Goal: Book appointment/travel/reservation

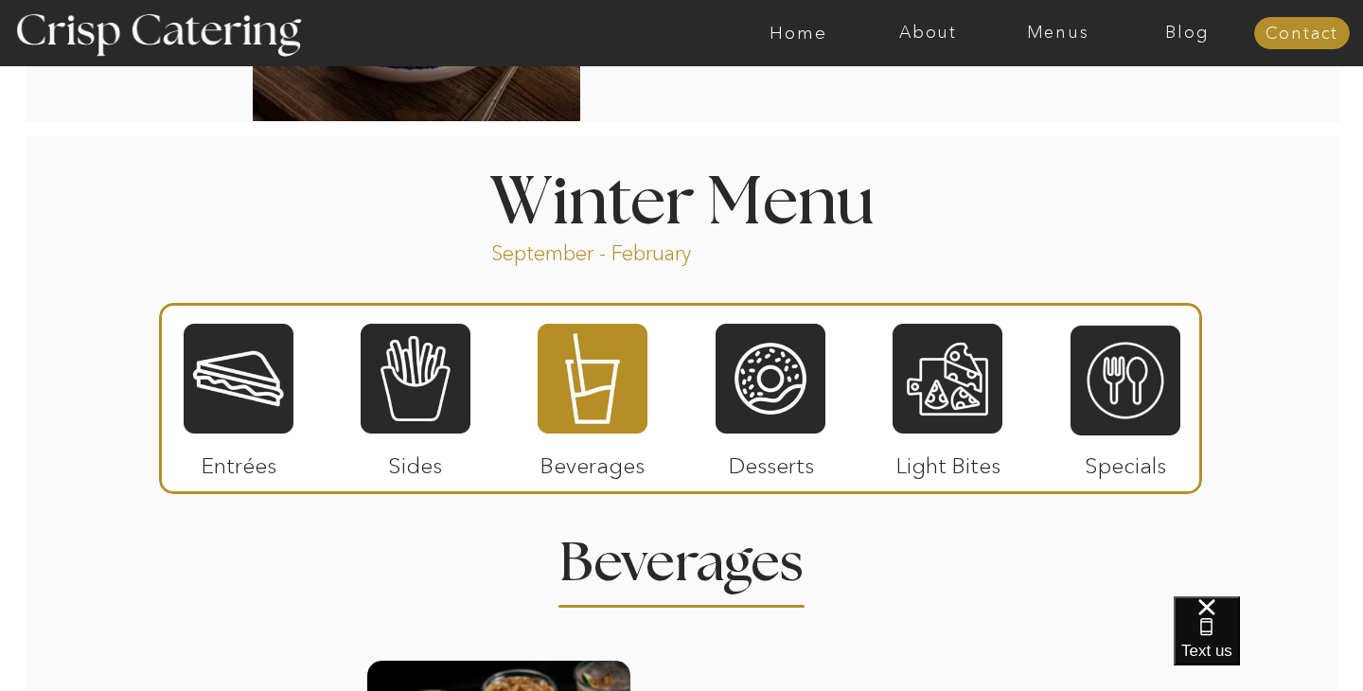
scroll to position [1982, 0]
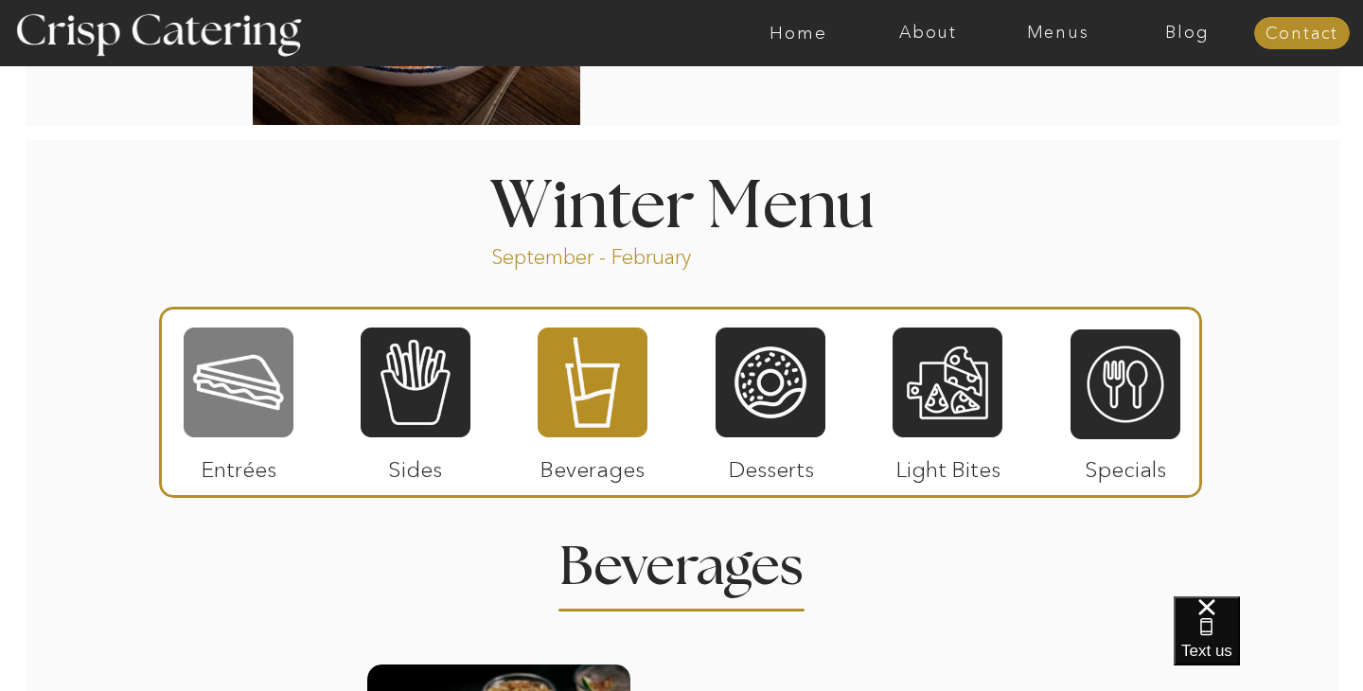
click at [232, 388] on div at bounding box center [239, 383] width 110 height 114
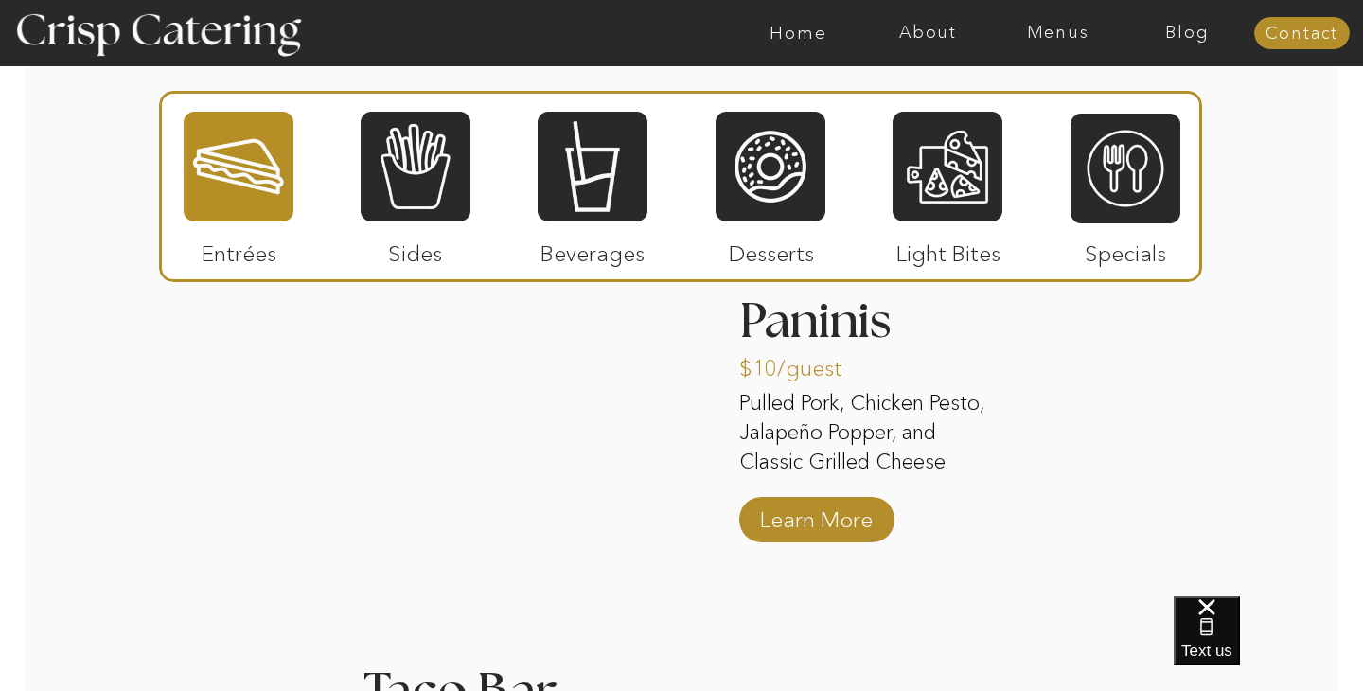
scroll to position [2383, 0]
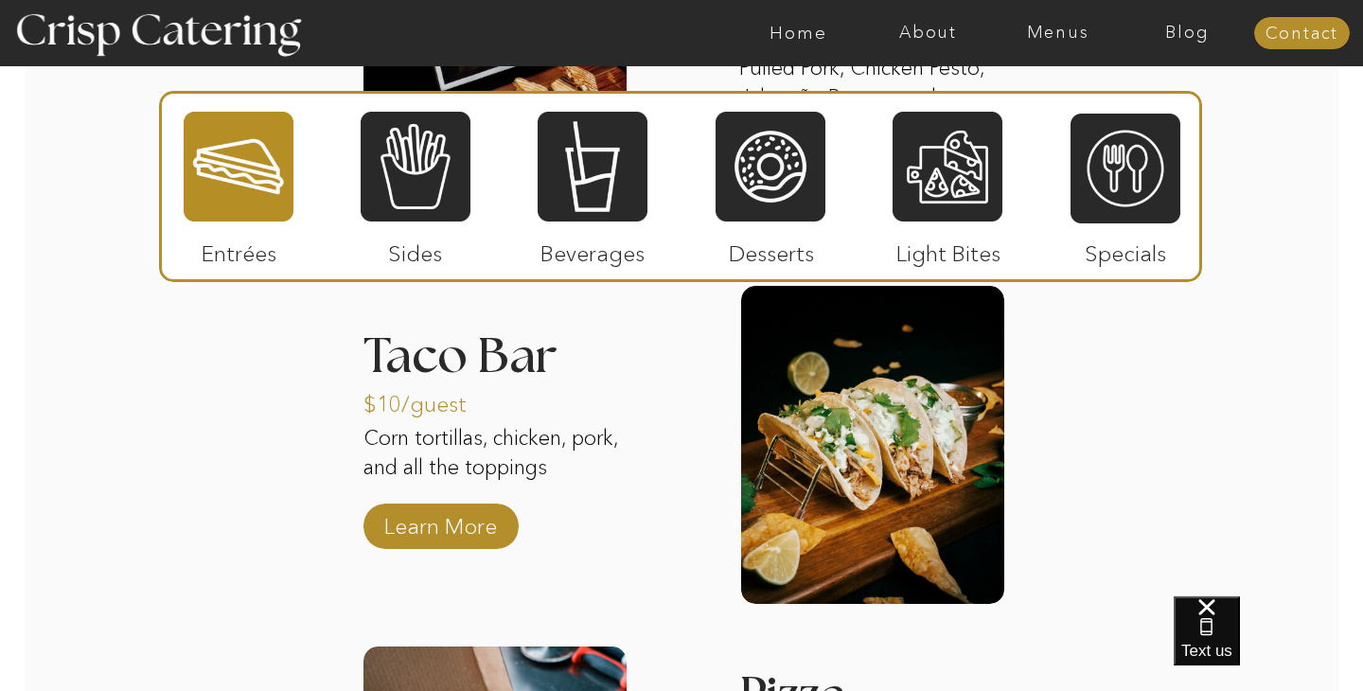
scroll to position [2714, 0]
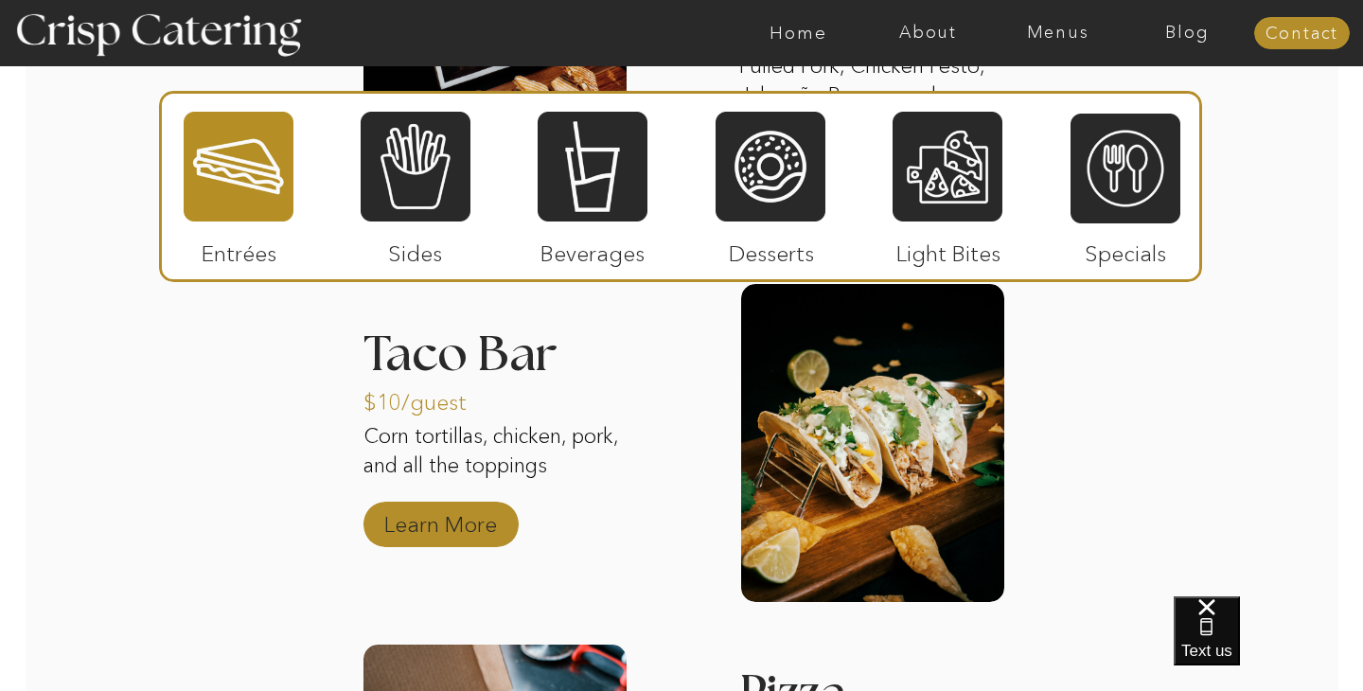
click at [415, 525] on p "Learn More" at bounding box center [441, 519] width 126 height 55
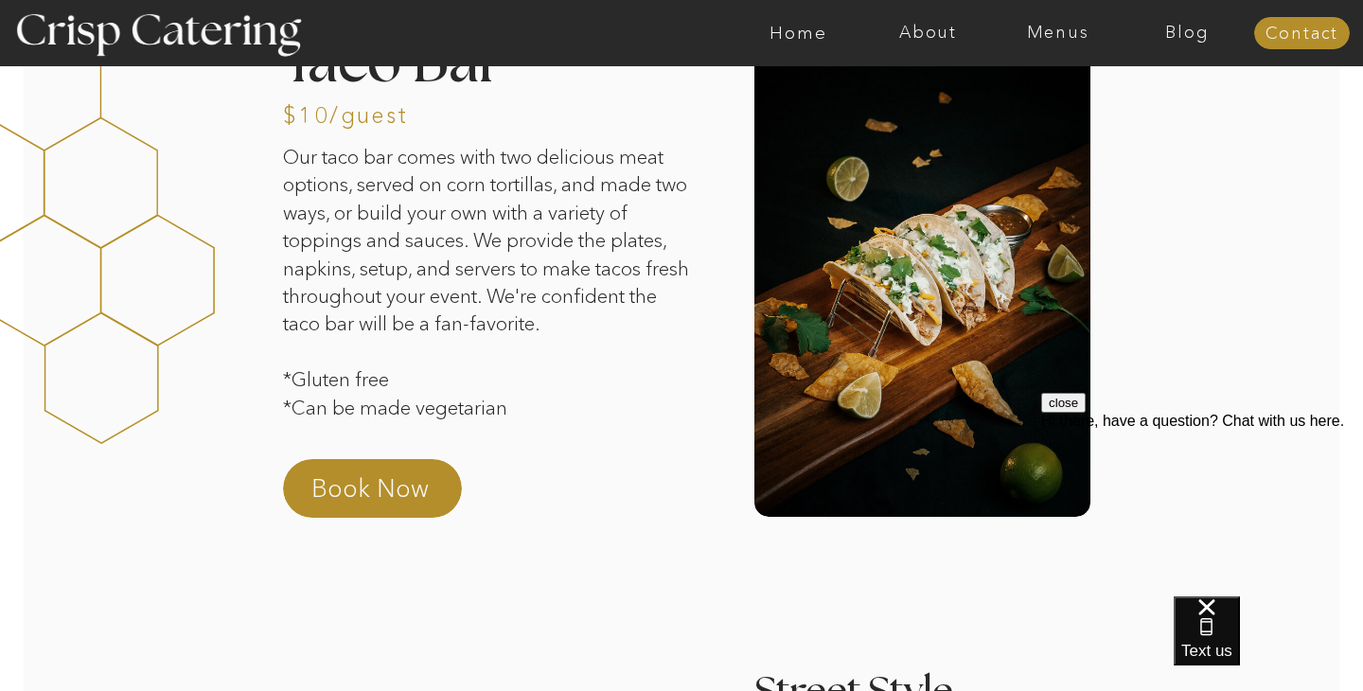
scroll to position [103, 0]
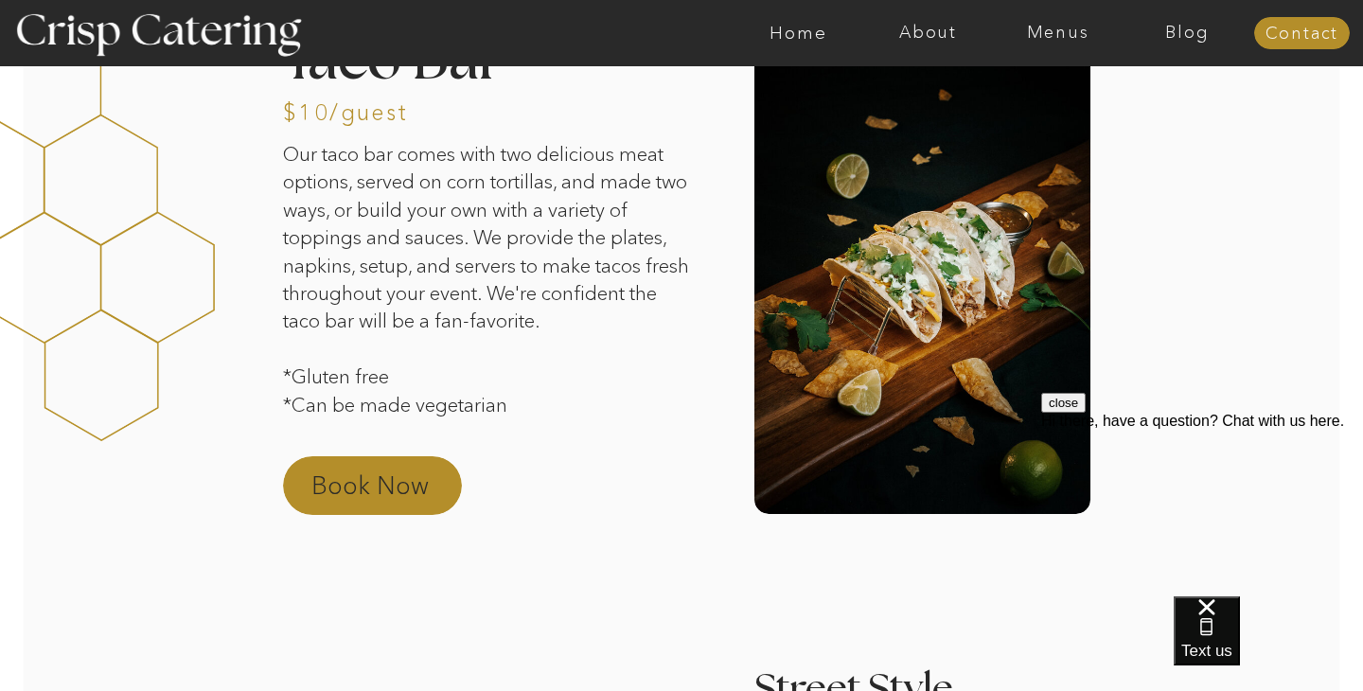
click at [351, 488] on p "Book Now" at bounding box center [394, 490] width 167 height 45
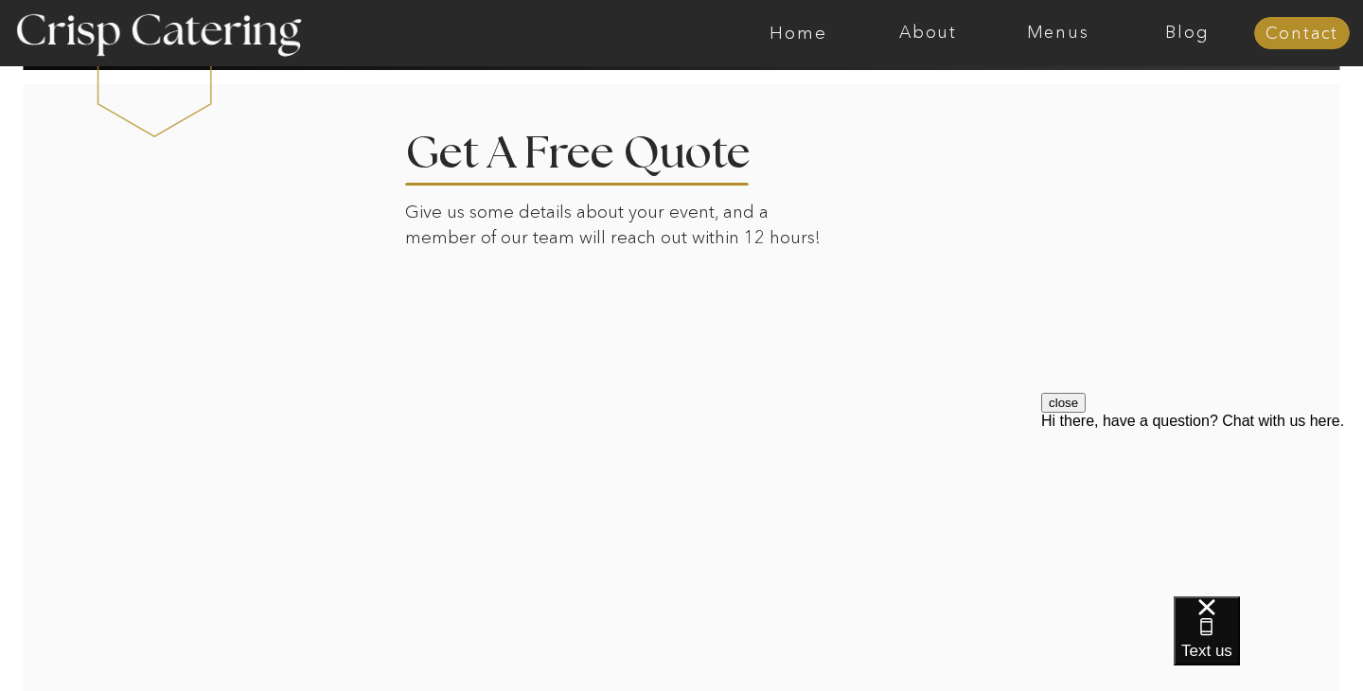
scroll to position [2004, 0]
